Goal: Task Accomplishment & Management: Manage account settings

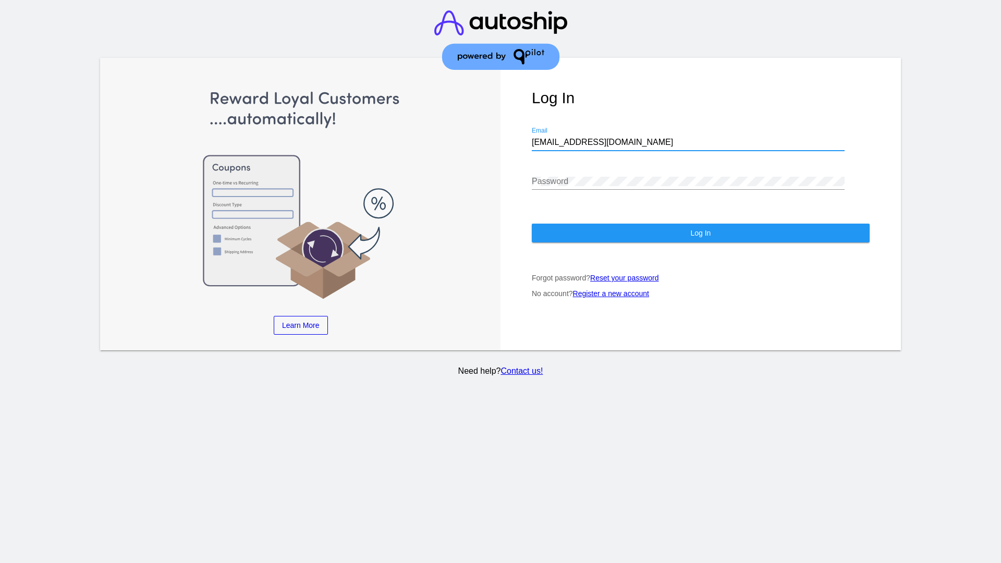
type input "[EMAIL_ADDRESS][DOMAIN_NAME]"
click at [700, 233] on span "Log In" at bounding box center [700, 233] width 20 height 8
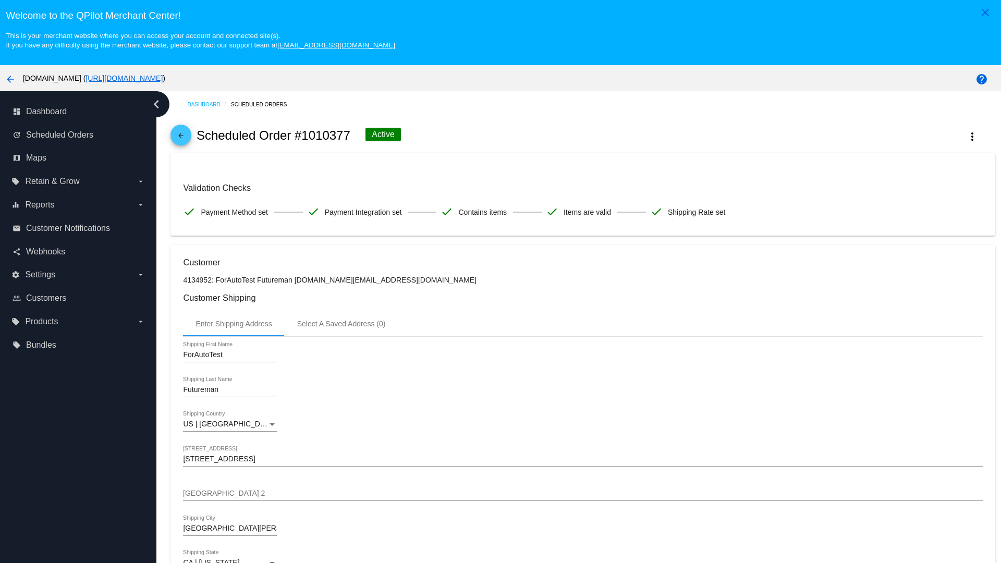
scroll to position [685, 0]
